Goal: Information Seeking & Learning: Learn about a topic

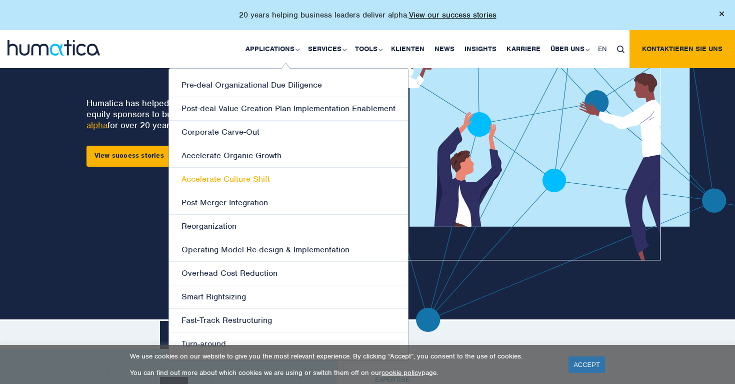
scroll to position [101, 0]
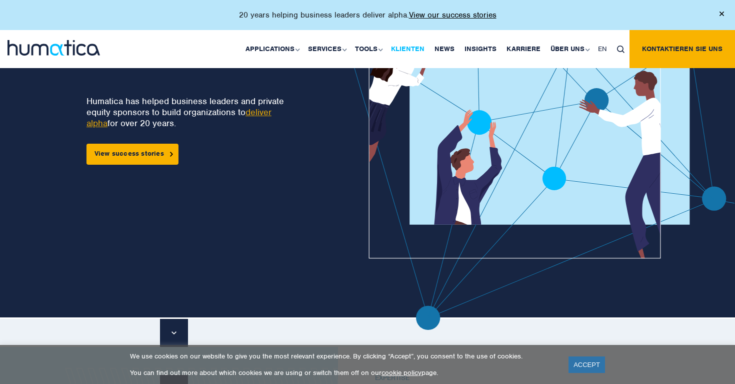
click at [409, 51] on link "Klienten" at bounding box center [408, 49] width 44 height 38
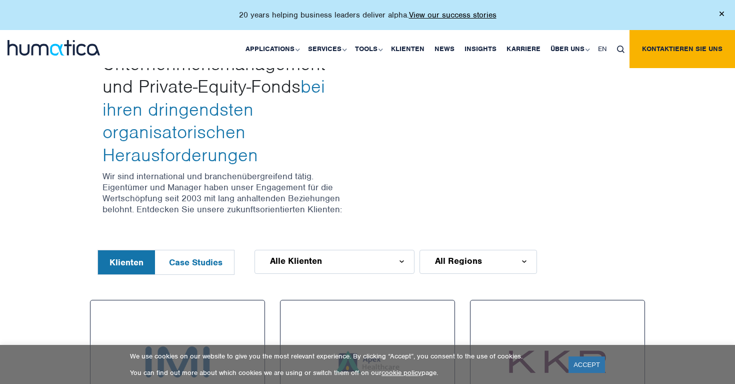
scroll to position [109, 0]
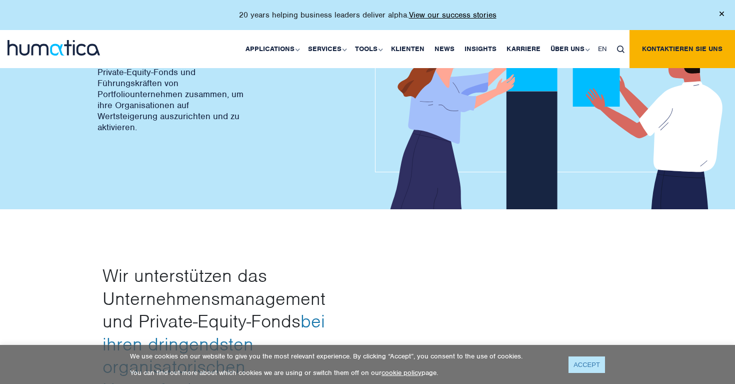
click at [581, 365] on link "ACCEPT" at bounding box center [587, 364] width 37 height 17
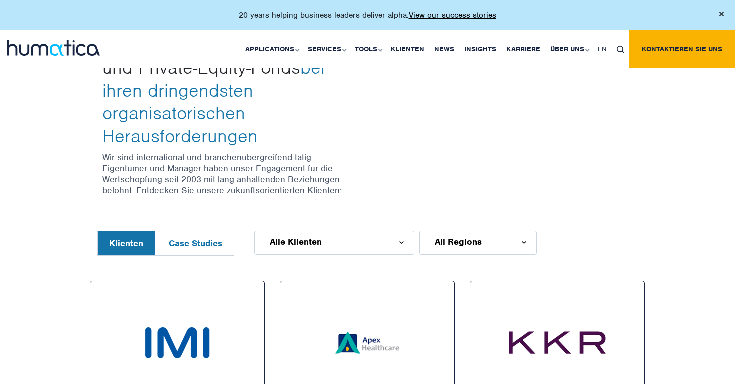
scroll to position [398, 0]
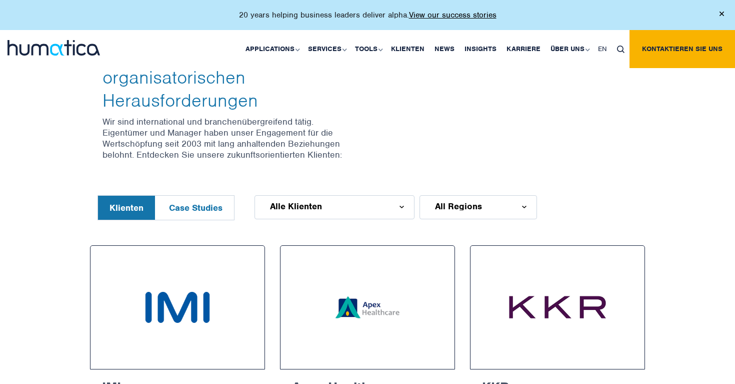
click at [207, 196] on button "Case Studies" at bounding box center [196, 208] width 77 height 24
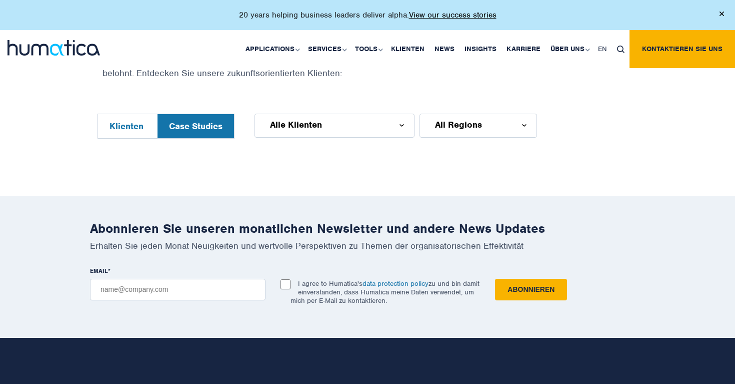
scroll to position [356, 0]
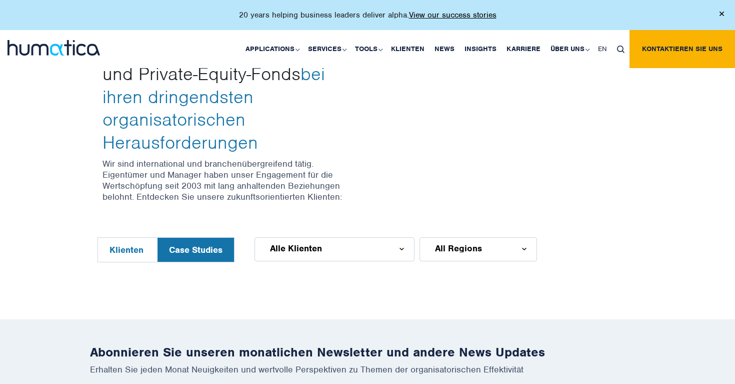
click at [128, 238] on button "Klienten" at bounding box center [126, 250] width 57 height 24
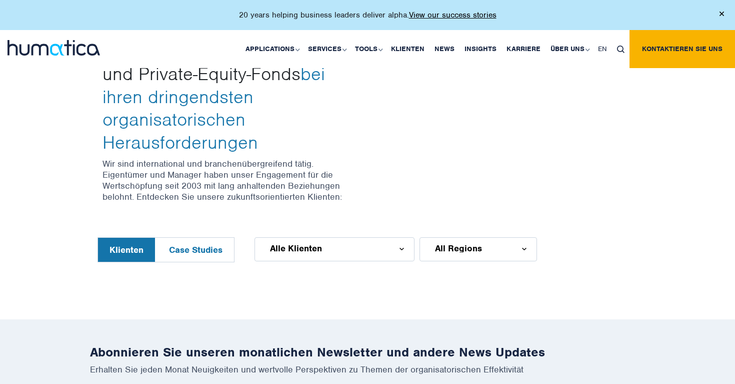
click at [448, 237] on div "All Regions" at bounding box center [479, 249] width 118 height 24
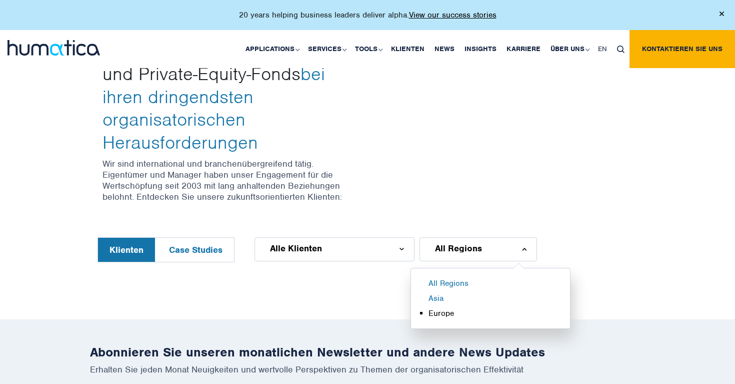
click at [448, 308] on li "Europe" at bounding box center [503, 315] width 149 height 15
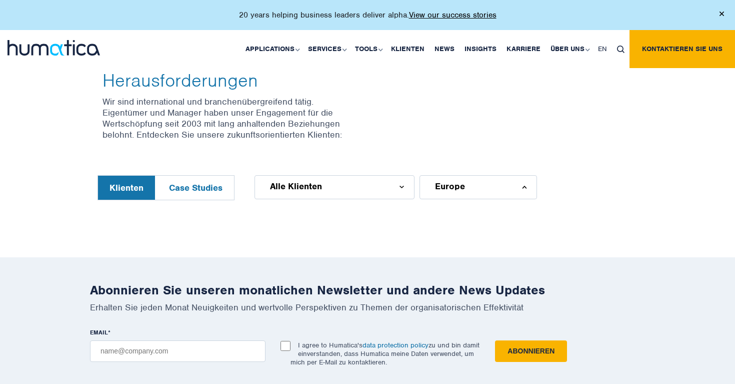
scroll to position [418, 0]
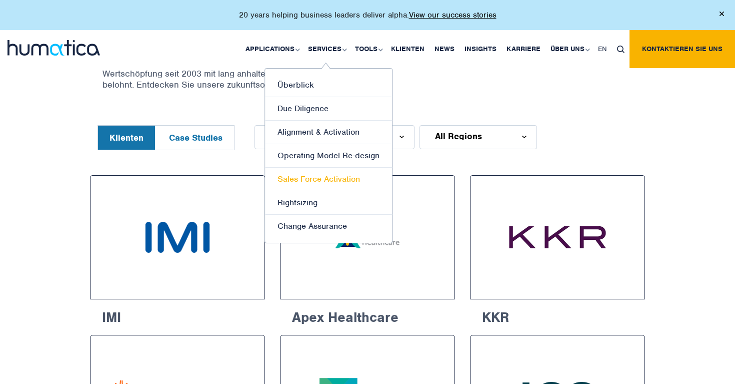
scroll to position [465, 0]
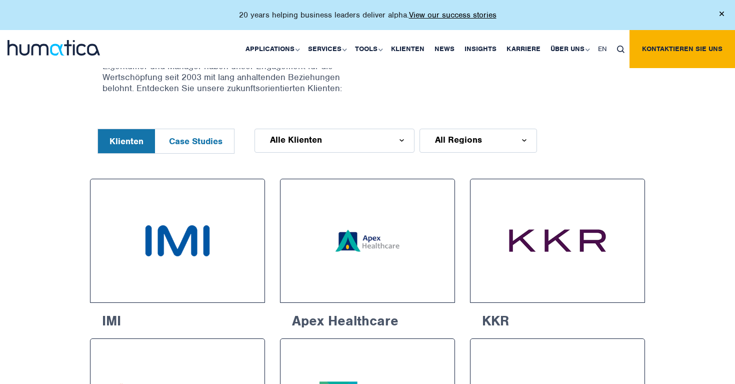
click at [507, 129] on div "All Regions" at bounding box center [479, 141] width 118 height 24
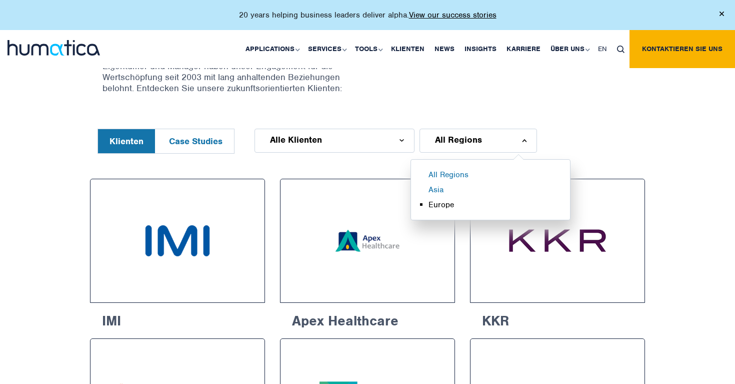
click at [457, 200] on li "Europe" at bounding box center [503, 207] width 149 height 15
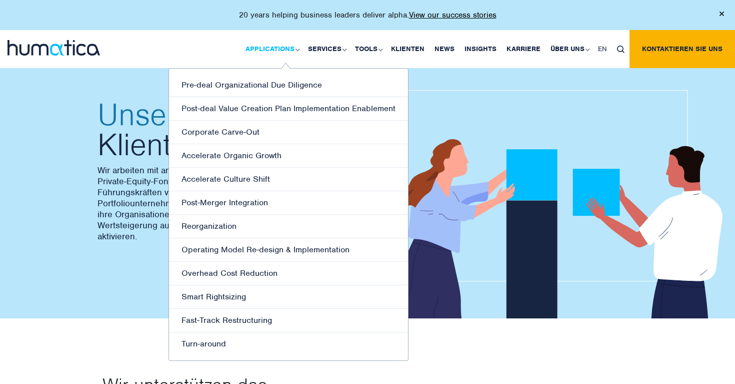
scroll to position [0, 0]
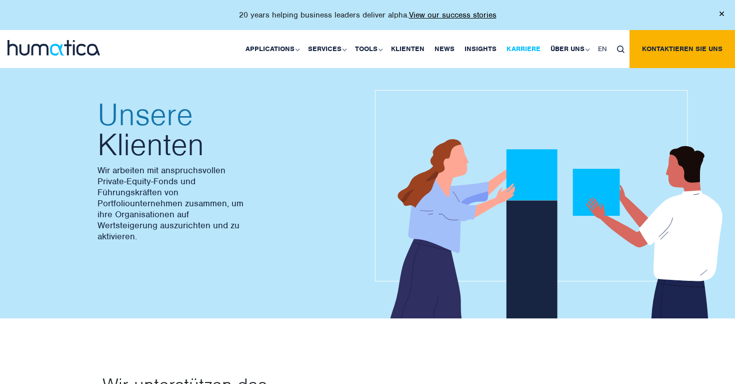
click at [520, 50] on link "Karriere" at bounding box center [524, 49] width 44 height 38
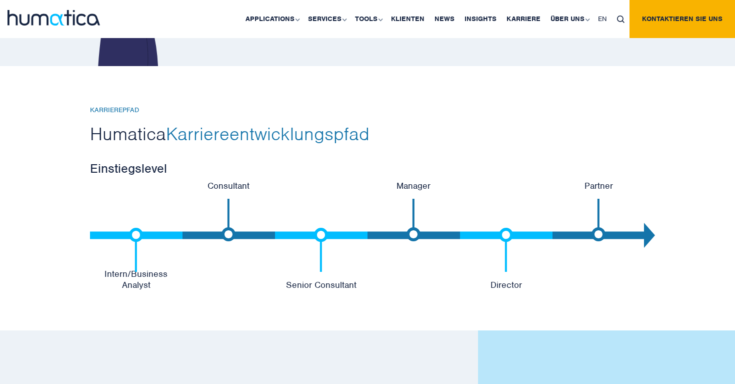
scroll to position [2075, 0]
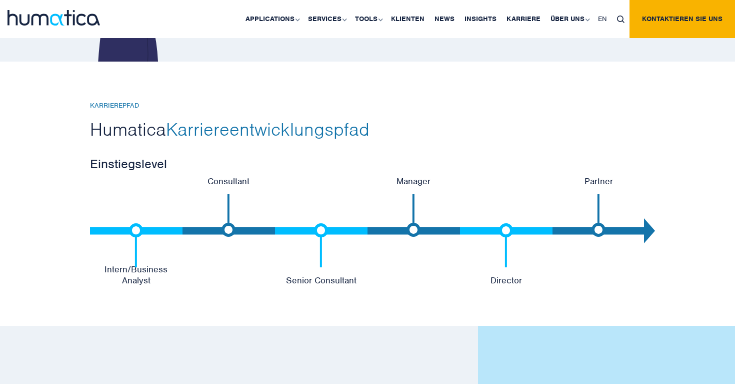
click at [135, 228] on img at bounding box center [136, 245] width 14 height 44
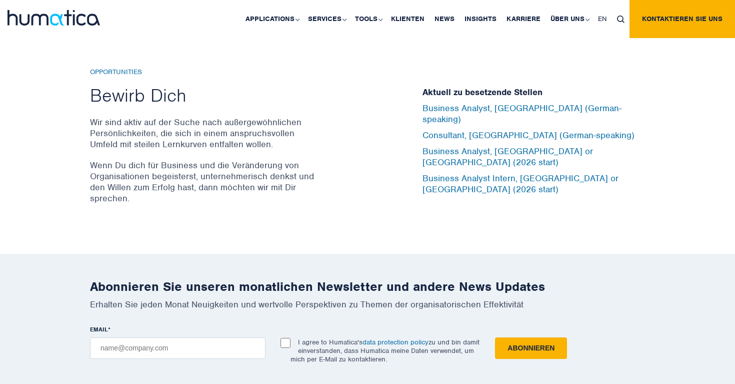
scroll to position [3335, 0]
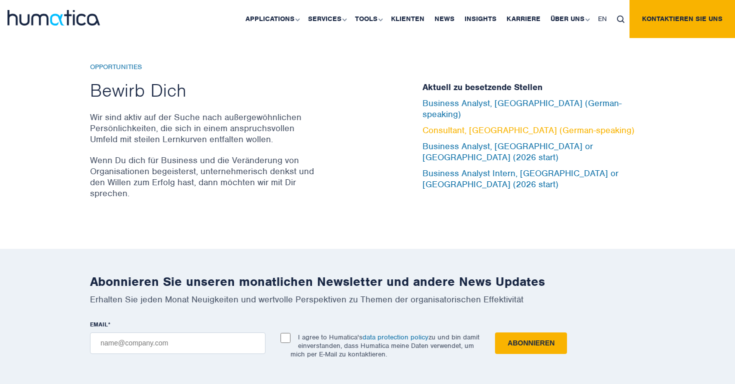
click at [461, 126] on link "Consultant, Munich (German-speaking)" at bounding box center [529, 130] width 212 height 11
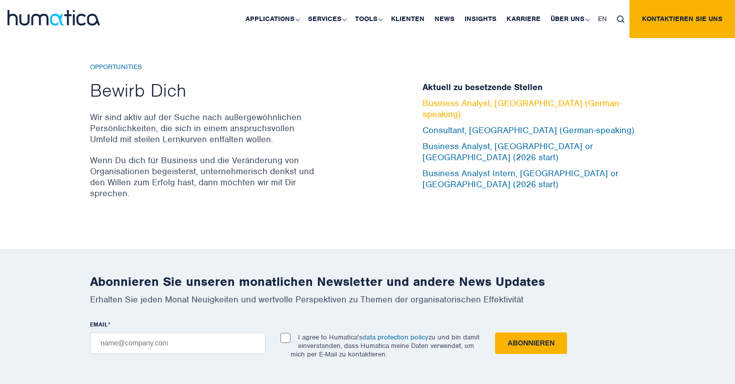
click at [430, 113] on link "Business Analyst, Munich (German-speaking)" at bounding box center [522, 109] width 199 height 22
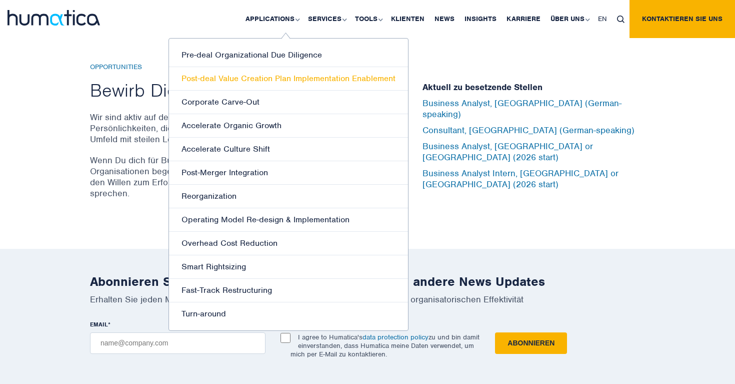
click at [277, 78] on link "Post-deal Value Creation Plan Implementation Enablement" at bounding box center [288, 79] width 239 height 24
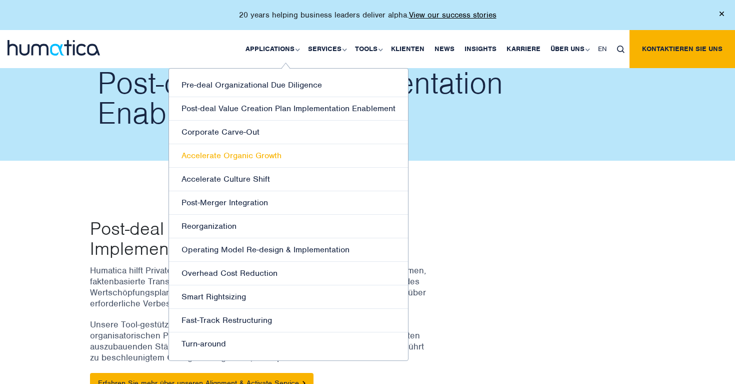
click at [249, 153] on link "Accelerate Organic Growth" at bounding box center [288, 156] width 239 height 24
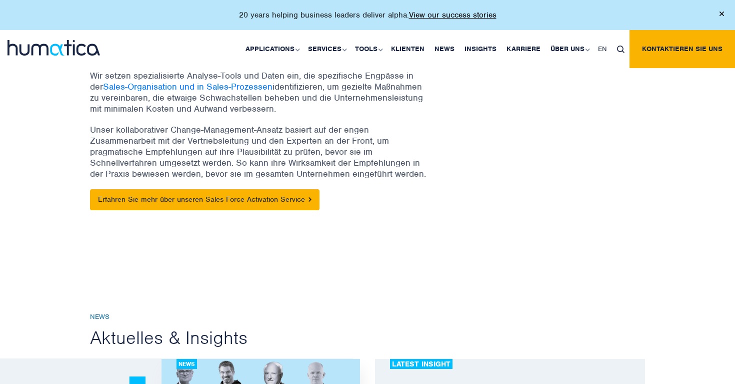
scroll to position [109, 0]
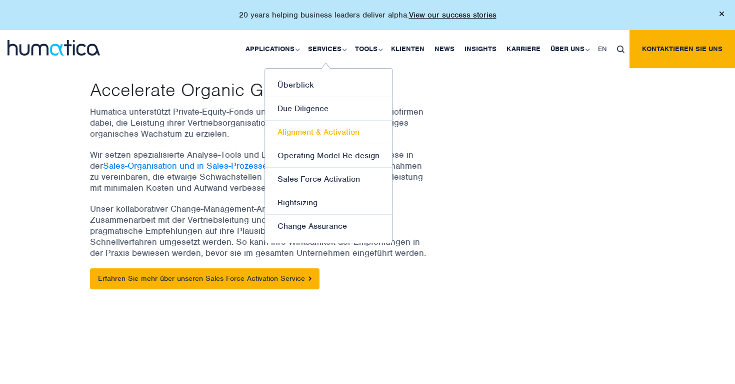
click at [319, 134] on link "Alignment & Activation" at bounding box center [328, 133] width 127 height 24
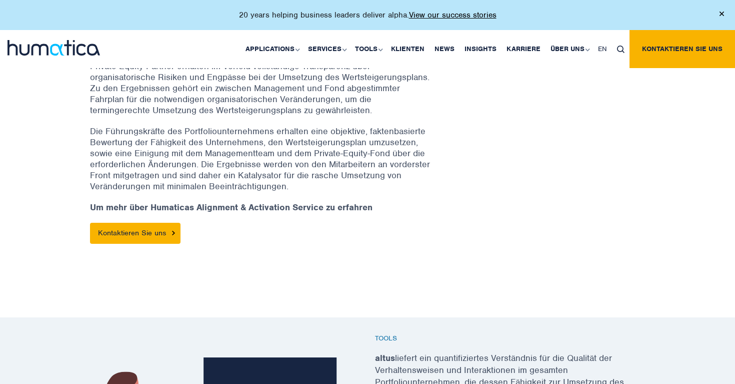
scroll to position [491, 0]
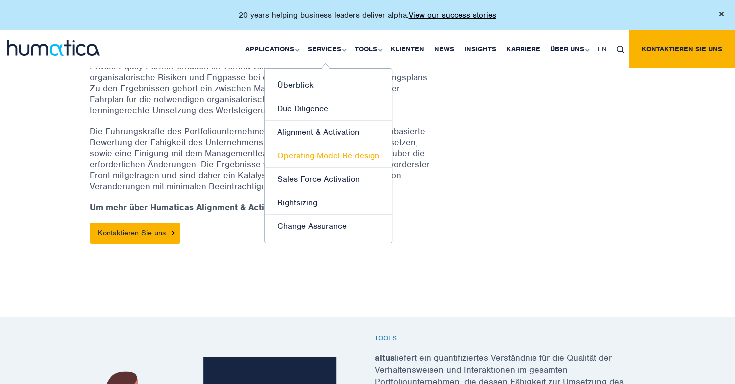
click at [314, 153] on link "Operating Model Re-design" at bounding box center [328, 156] width 127 height 24
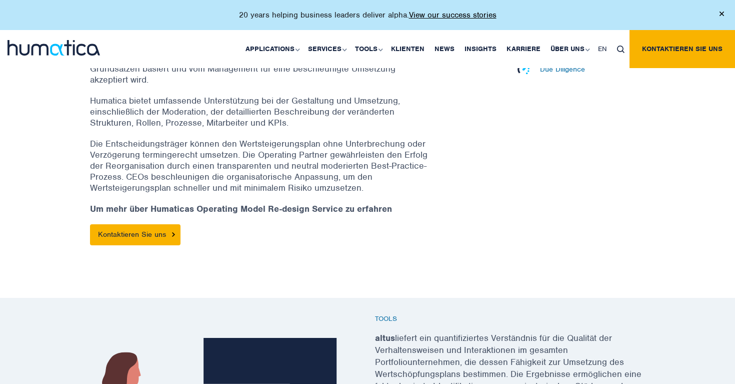
scroll to position [433, 0]
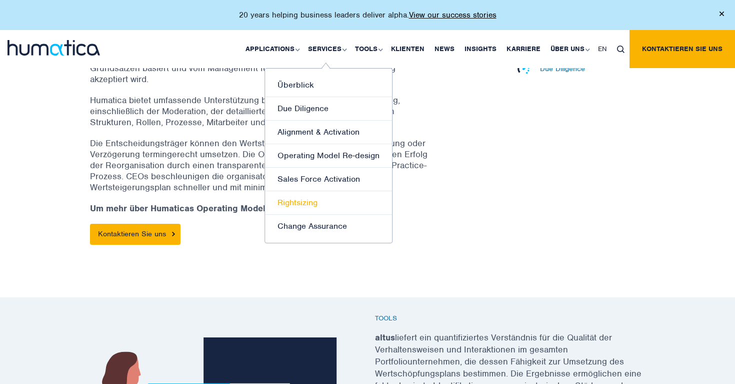
click at [319, 200] on link "Rightsizing" at bounding box center [328, 203] width 127 height 24
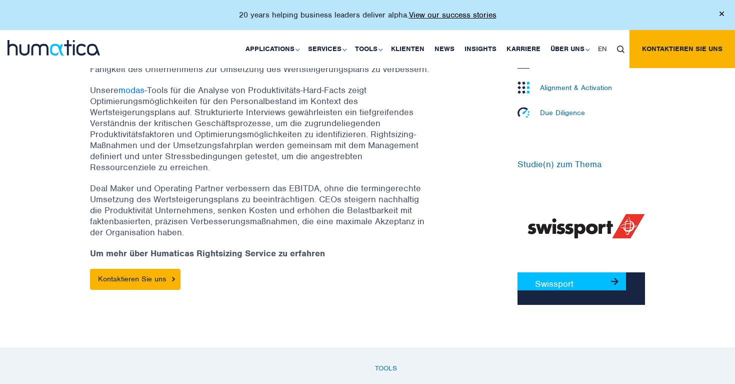
scroll to position [400, 0]
